Goal: Information Seeking & Learning: Check status

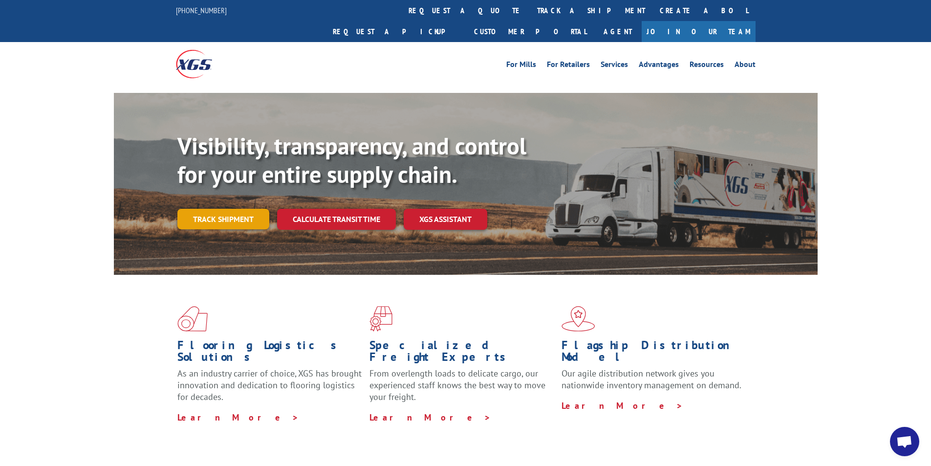
click at [237, 209] on link "Track shipment" at bounding box center [223, 219] width 92 height 21
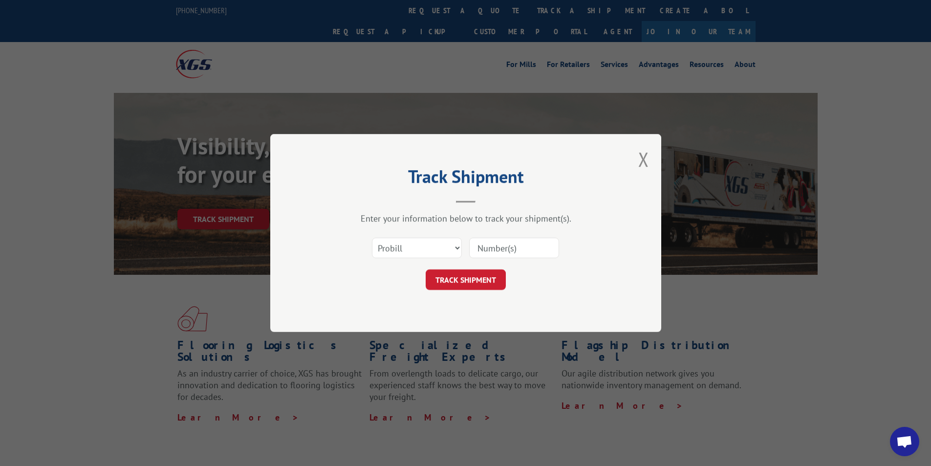
click at [486, 250] on input at bounding box center [514, 247] width 90 height 21
type input "16945323"
click at [470, 276] on button "TRACK SHIPMENT" at bounding box center [466, 279] width 80 height 21
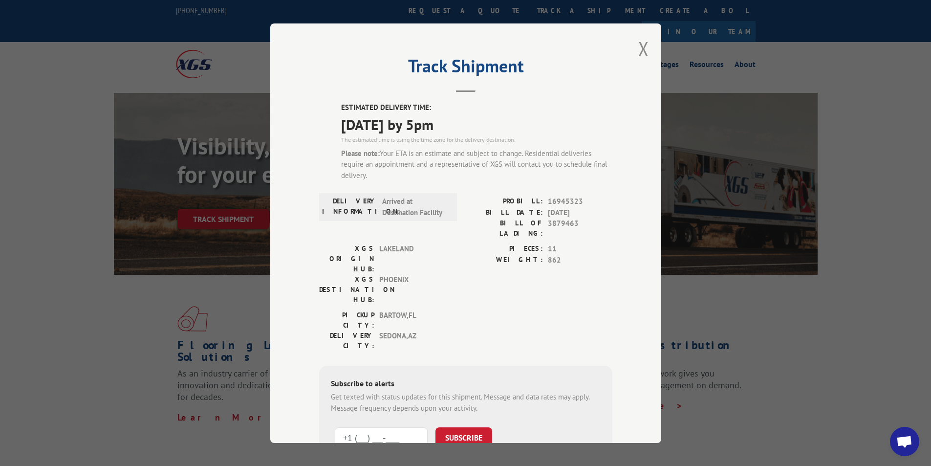
click at [395, 427] on input "+1 (___) ___-____" at bounding box center [381, 437] width 93 height 21
type input "+1 (908) 304-4180"
click at [459, 427] on button "SUBSCRIBE" at bounding box center [463, 437] width 57 height 21
click at [468, 427] on button "SUBSCRIBE" at bounding box center [463, 437] width 57 height 21
click at [640, 52] on button "Close modal" at bounding box center [643, 49] width 11 height 26
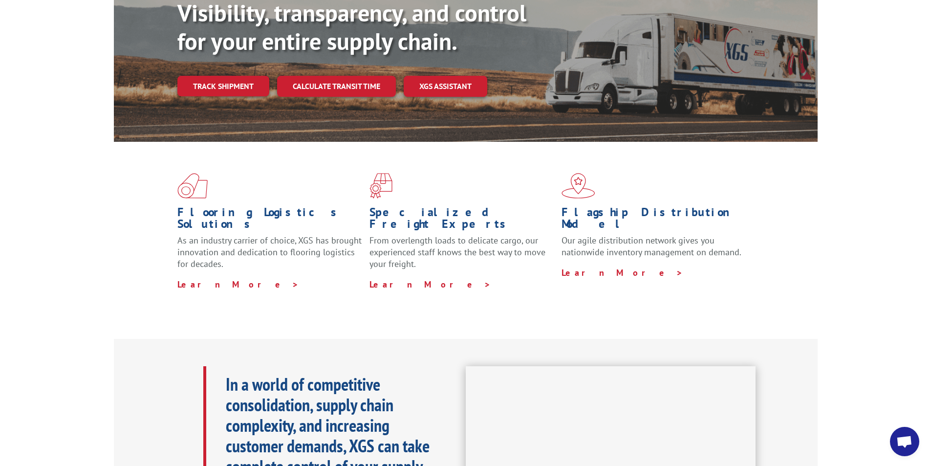
scroll to position [159, 0]
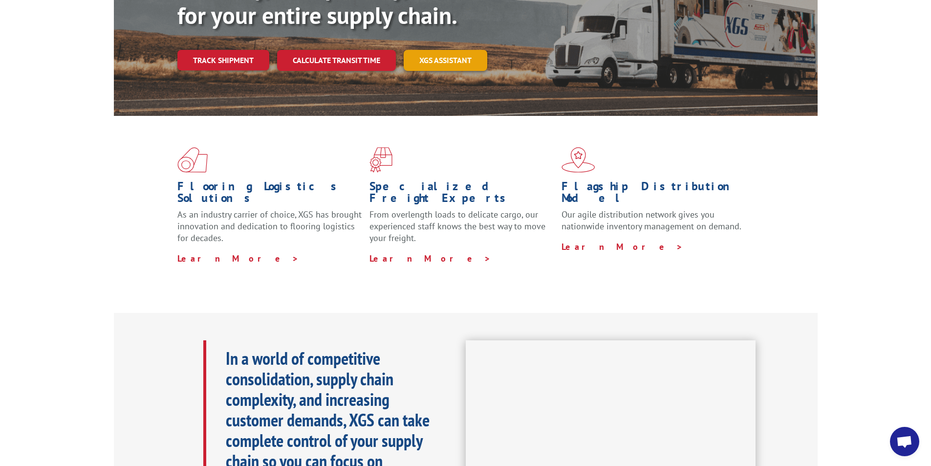
click at [449, 50] on link "XGS ASSISTANT" at bounding box center [446, 60] width 84 height 21
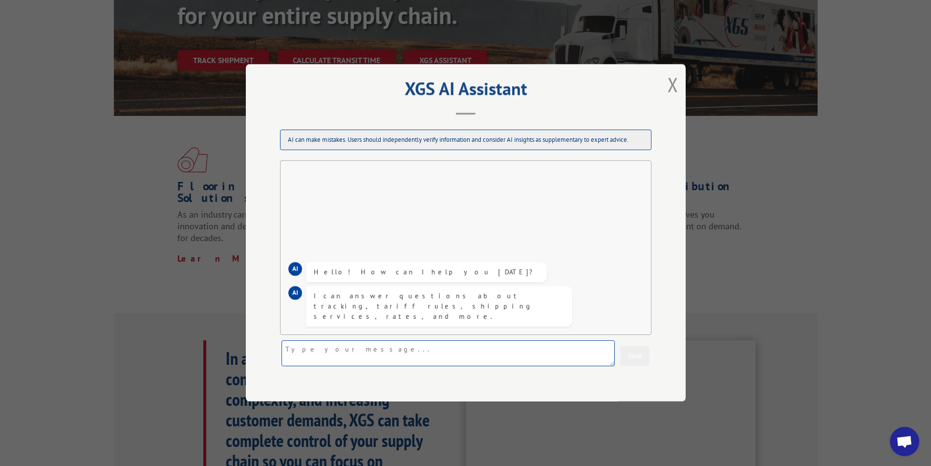
click at [359, 359] on textarea at bounding box center [447, 354] width 333 height 26
type textarea "Please let me know when my delivery is coming. It says by 5pm today. Is that ac…"
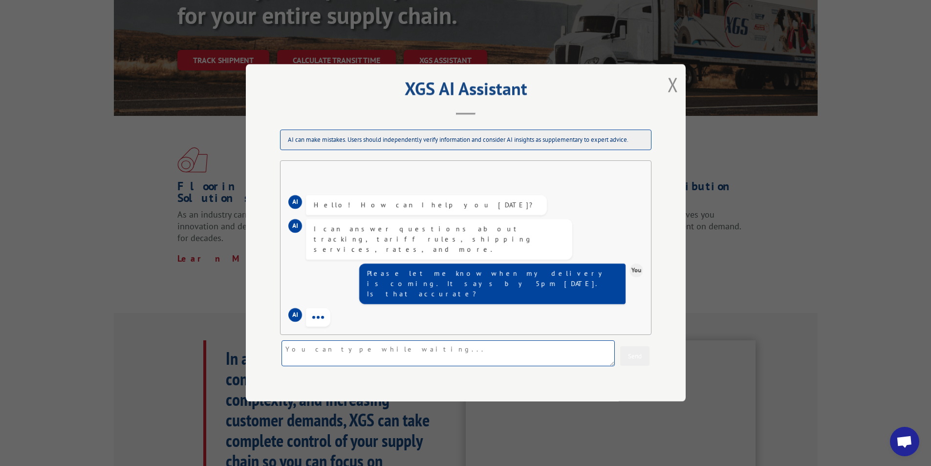
paste textarea "FAB28UBER1"
type textarea "F"
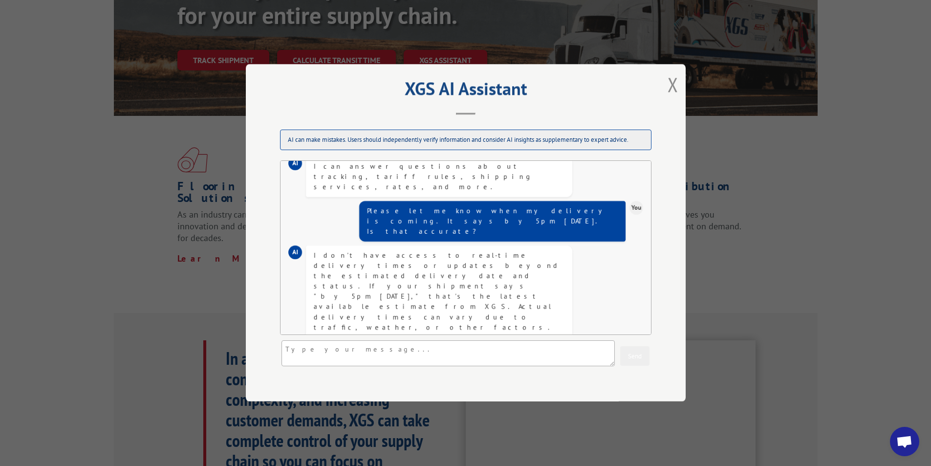
drag, startPoint x: 353, startPoint y: 71, endPoint x: 390, endPoint y: 99, distance: 47.1
click at [390, 99] on div "XGS AI Assistant AI can make mistakes. Users should independently verify inform…" at bounding box center [466, 232] width 440 height 337
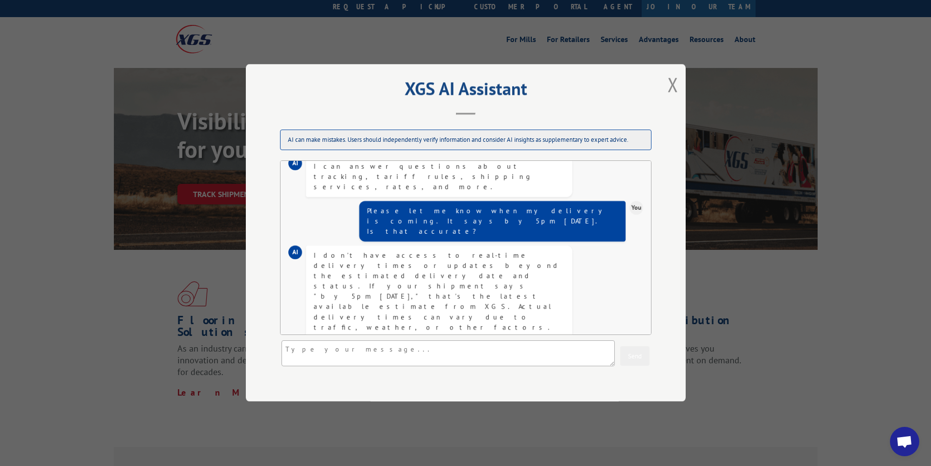
scroll to position [24, 0]
click at [673, 89] on button "Close modal" at bounding box center [672, 84] width 11 height 26
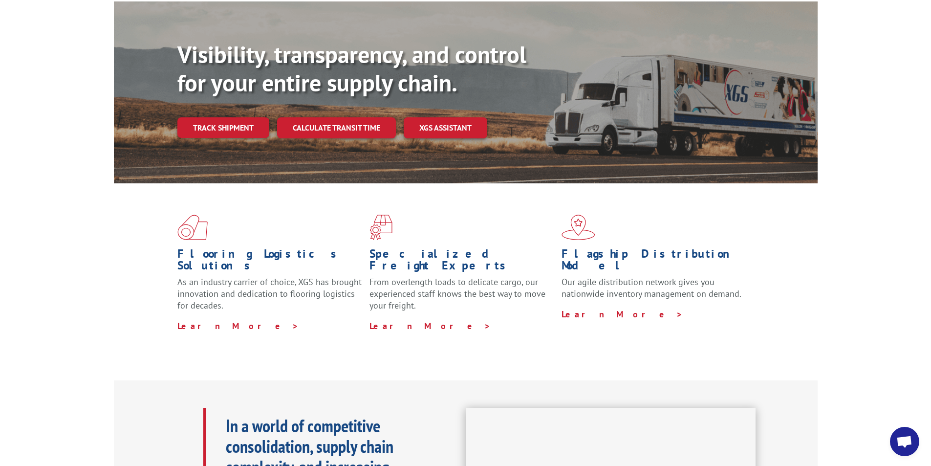
scroll to position [98, 0]
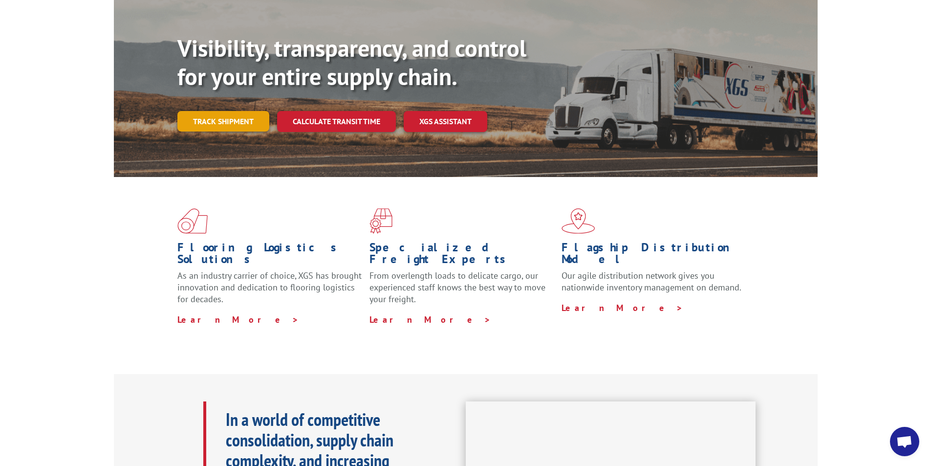
click at [248, 111] on link "Track shipment" at bounding box center [223, 121] width 92 height 21
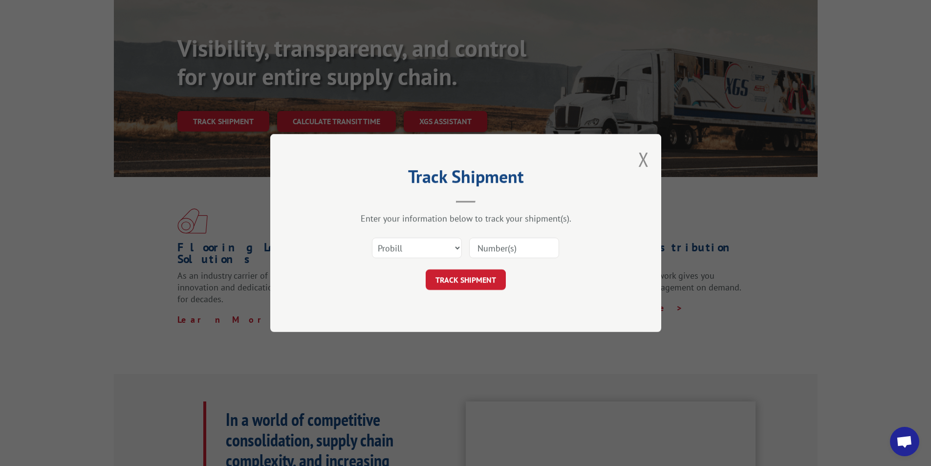
click at [493, 246] on input at bounding box center [514, 247] width 90 height 21
type input "16945323"
click at [487, 277] on button "TRACK SHIPMENT" at bounding box center [466, 279] width 80 height 21
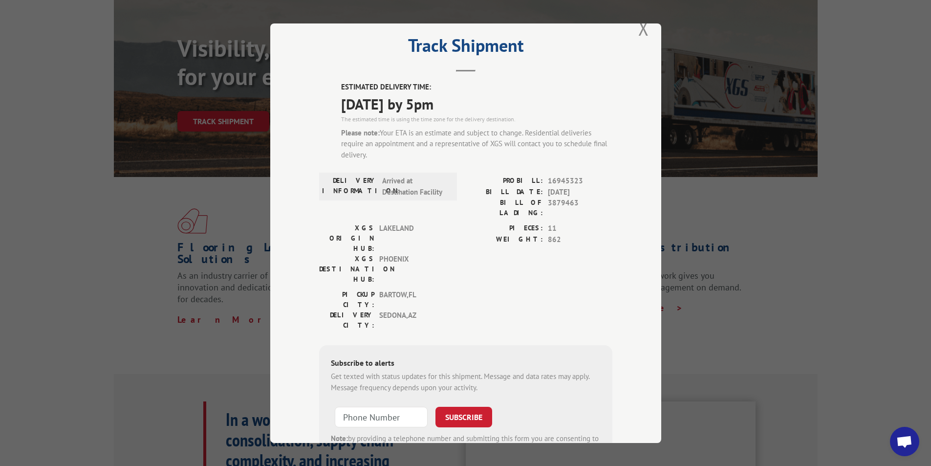
scroll to position [0, 0]
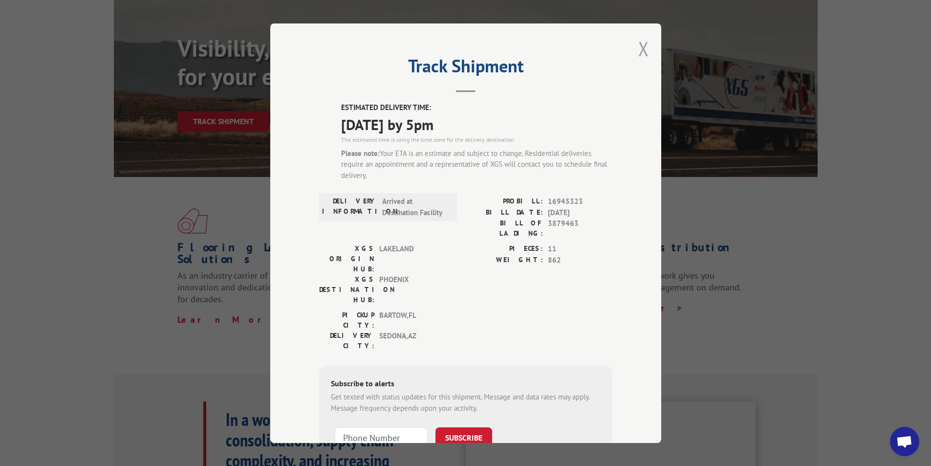
click at [639, 51] on button "Close modal" at bounding box center [643, 49] width 11 height 26
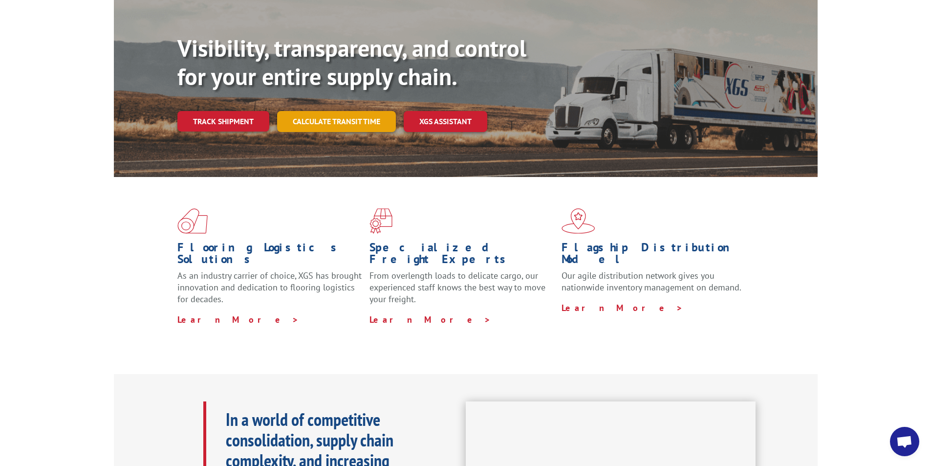
click at [367, 111] on link "Calculate transit time" at bounding box center [336, 121] width 119 height 21
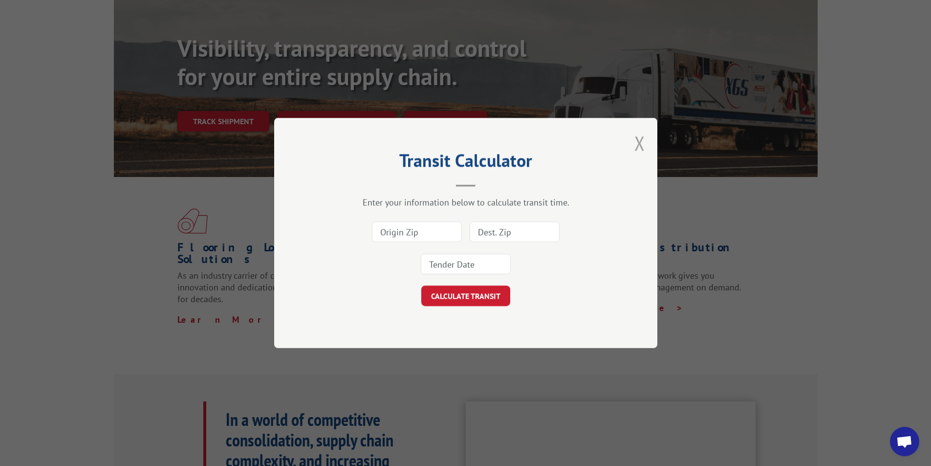
click at [639, 144] on button "Close modal" at bounding box center [639, 143] width 11 height 26
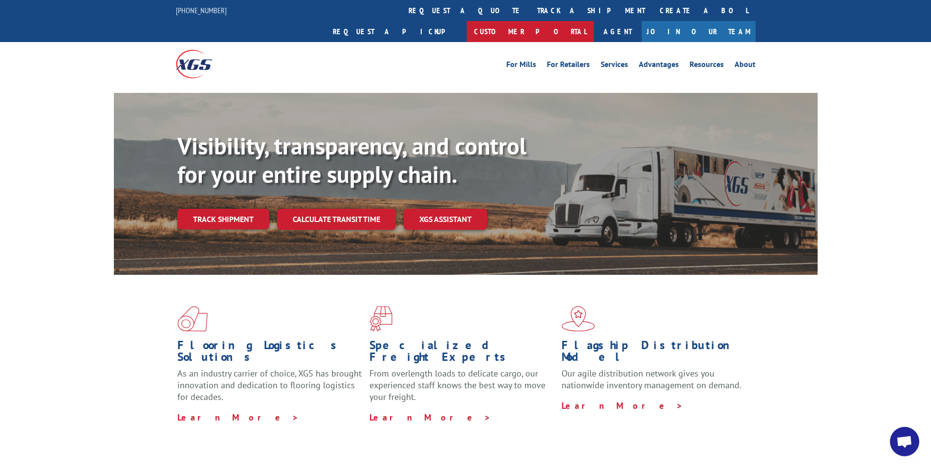
click at [594, 21] on link "Customer Portal" at bounding box center [530, 31] width 127 height 21
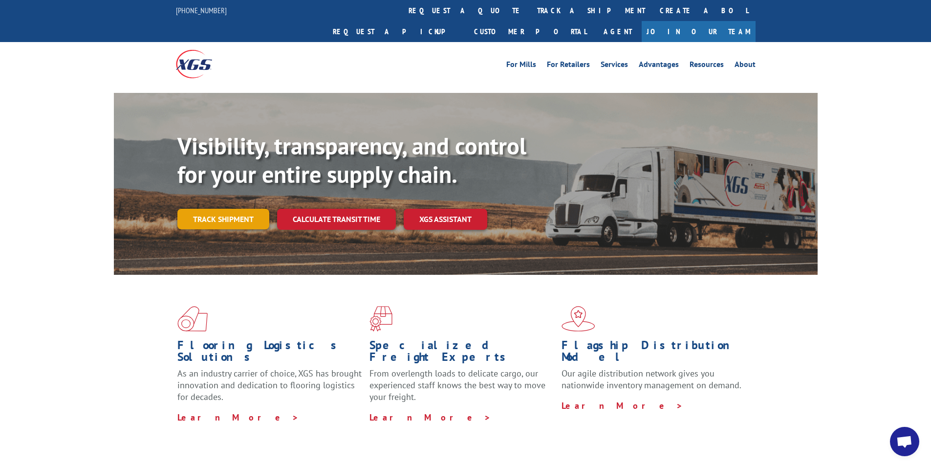
click at [213, 209] on link "Track shipment" at bounding box center [223, 219] width 92 height 21
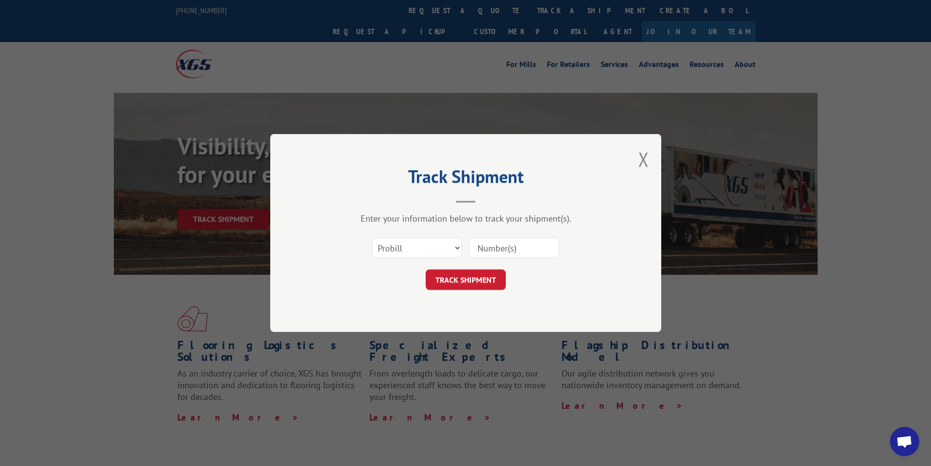
drag, startPoint x: 486, startPoint y: 249, endPoint x: 492, endPoint y: 250, distance: 6.5
click at [486, 249] on input at bounding box center [514, 247] width 90 height 21
type input "16945323"
click at [477, 281] on button "TRACK SHIPMENT" at bounding box center [466, 279] width 80 height 21
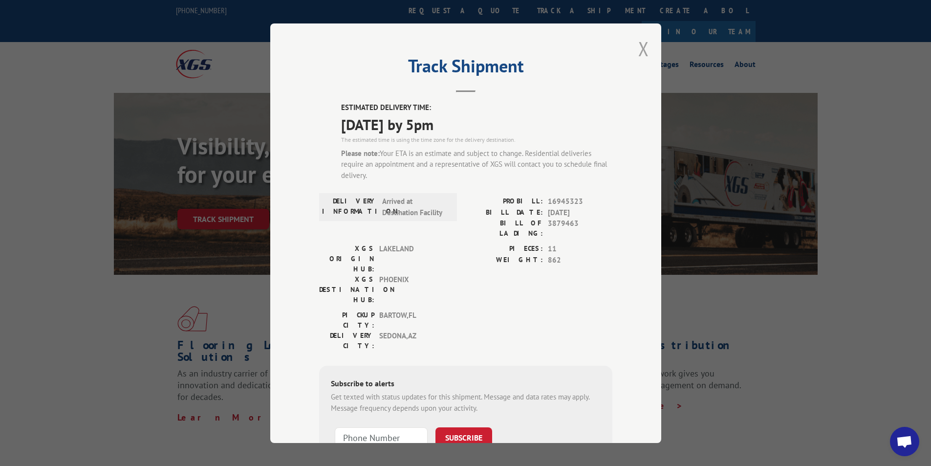
click at [638, 49] on button "Close modal" at bounding box center [643, 49] width 11 height 26
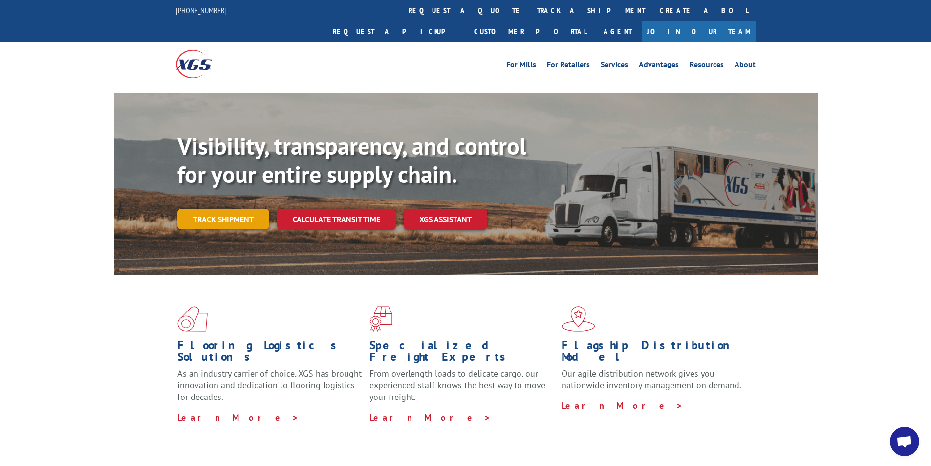
click at [199, 209] on link "Track shipment" at bounding box center [223, 219] width 92 height 21
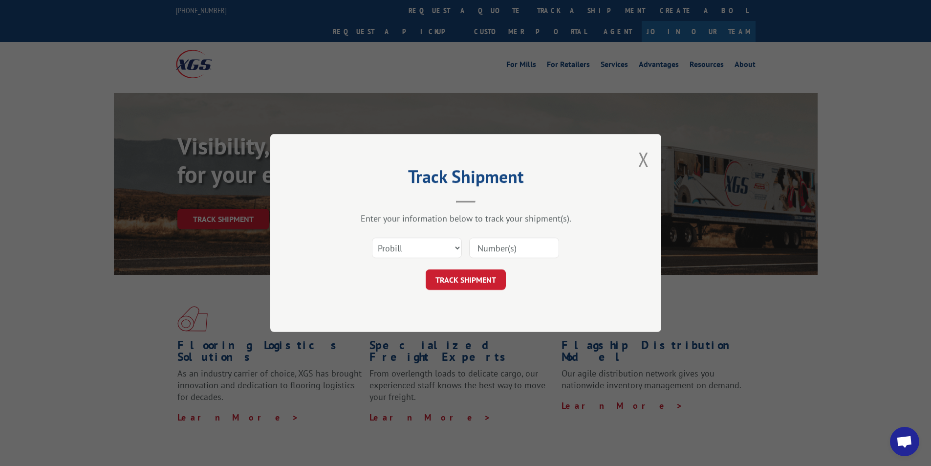
click at [532, 252] on input at bounding box center [514, 247] width 90 height 21
type input "16945323"
click at [477, 276] on button "TRACK SHIPMENT" at bounding box center [466, 279] width 80 height 21
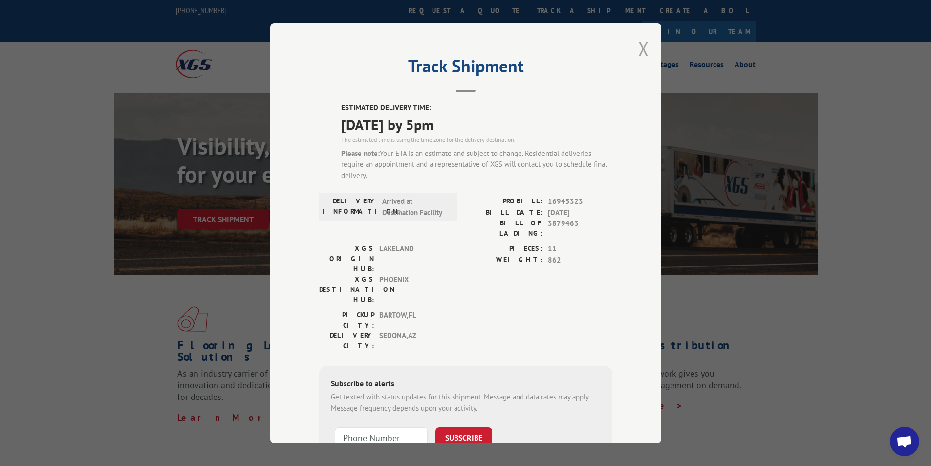
click at [640, 52] on button "Close modal" at bounding box center [643, 49] width 11 height 26
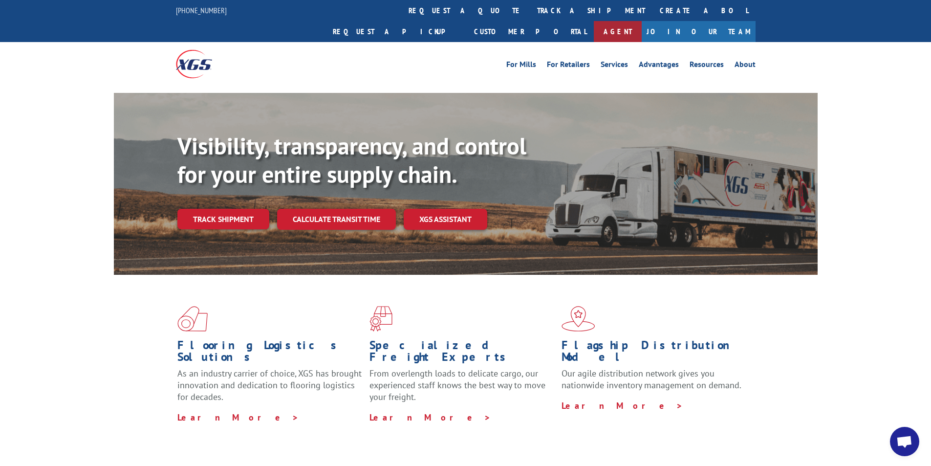
click at [641, 21] on link "Agent" at bounding box center [618, 31] width 48 height 21
click at [530, 16] on link "track a shipment" at bounding box center [591, 10] width 123 height 21
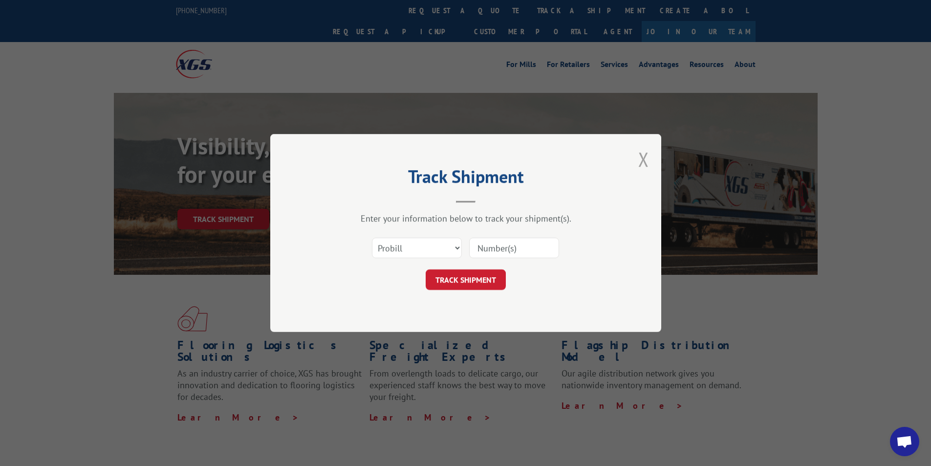
click at [647, 157] on button "Close modal" at bounding box center [643, 159] width 11 height 26
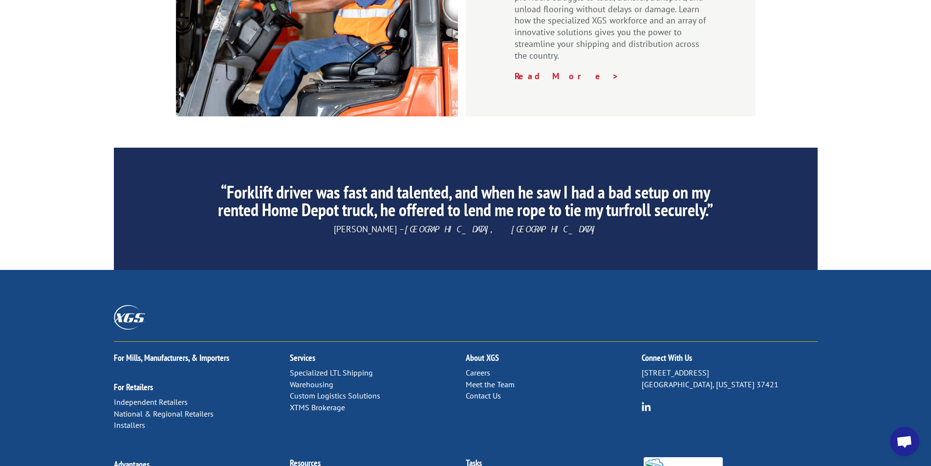
scroll to position [1468, 0]
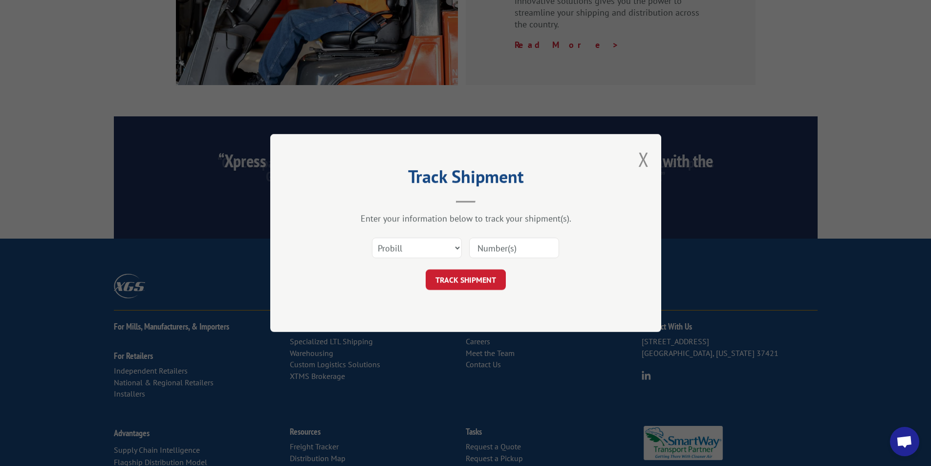
click at [497, 376] on div "Track Shipment Enter your information below to track your shipment(s). Select c…" at bounding box center [465, 233] width 931 height 466
click at [644, 164] on button "Close modal" at bounding box center [643, 159] width 11 height 26
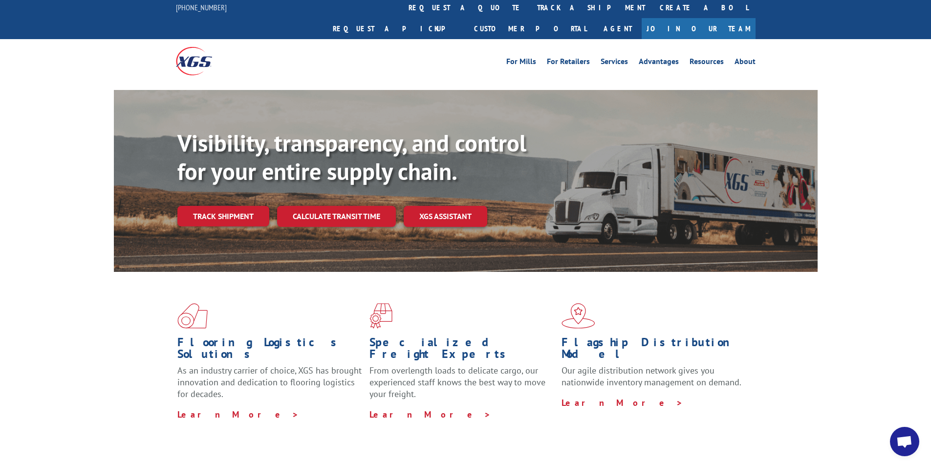
scroll to position [0, 0]
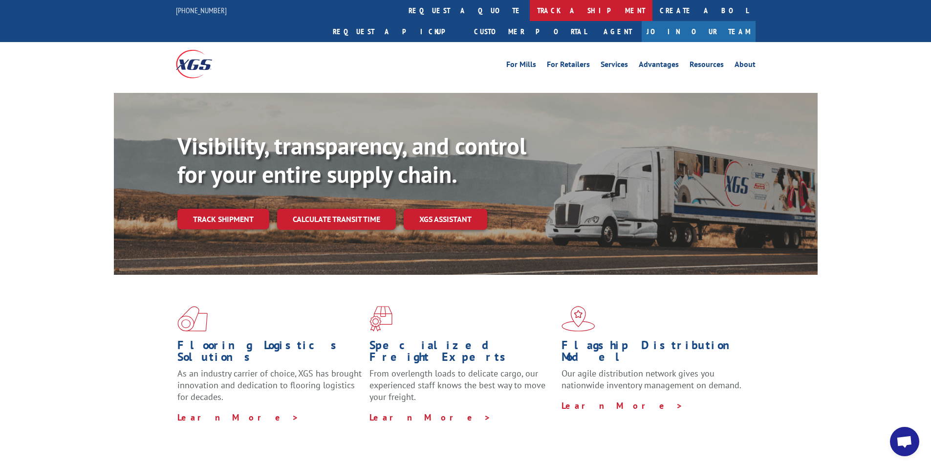
click at [530, 9] on link "track a shipment" at bounding box center [591, 10] width 123 height 21
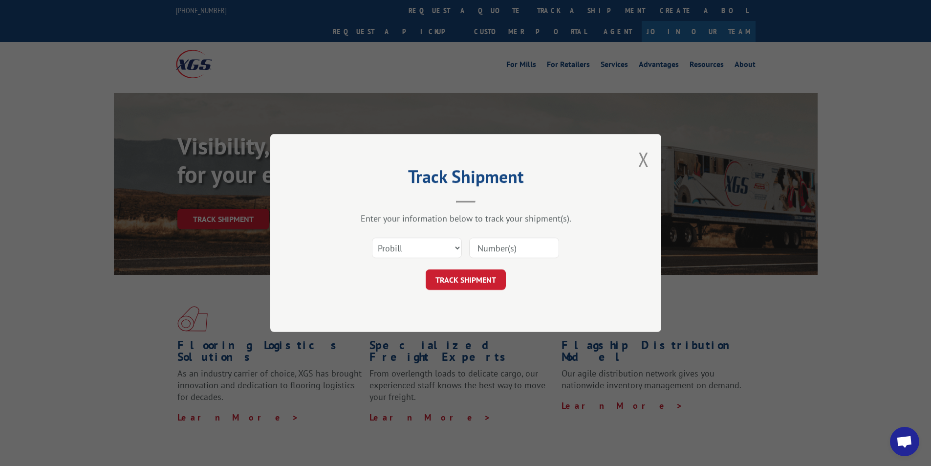
click at [510, 242] on input at bounding box center [514, 247] width 90 height 21
type input "16945323"
click at [483, 277] on button "TRACK SHIPMENT" at bounding box center [466, 279] width 80 height 21
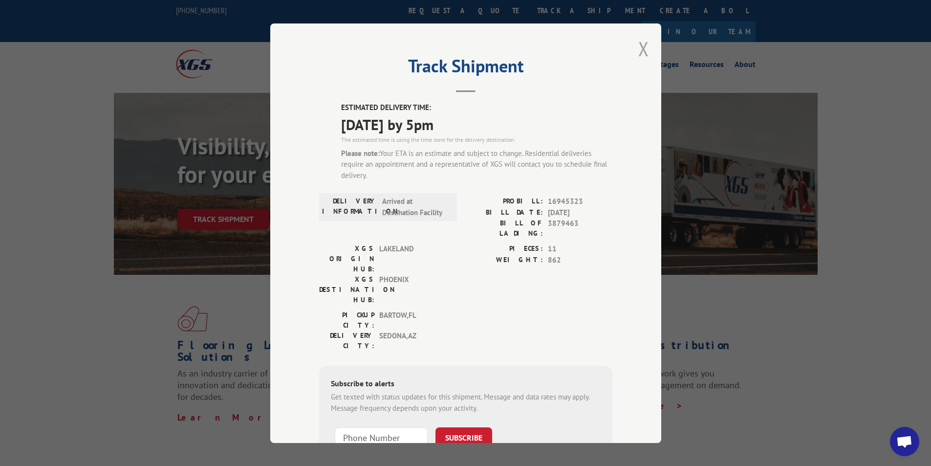
click at [638, 50] on button "Close modal" at bounding box center [643, 49] width 11 height 26
